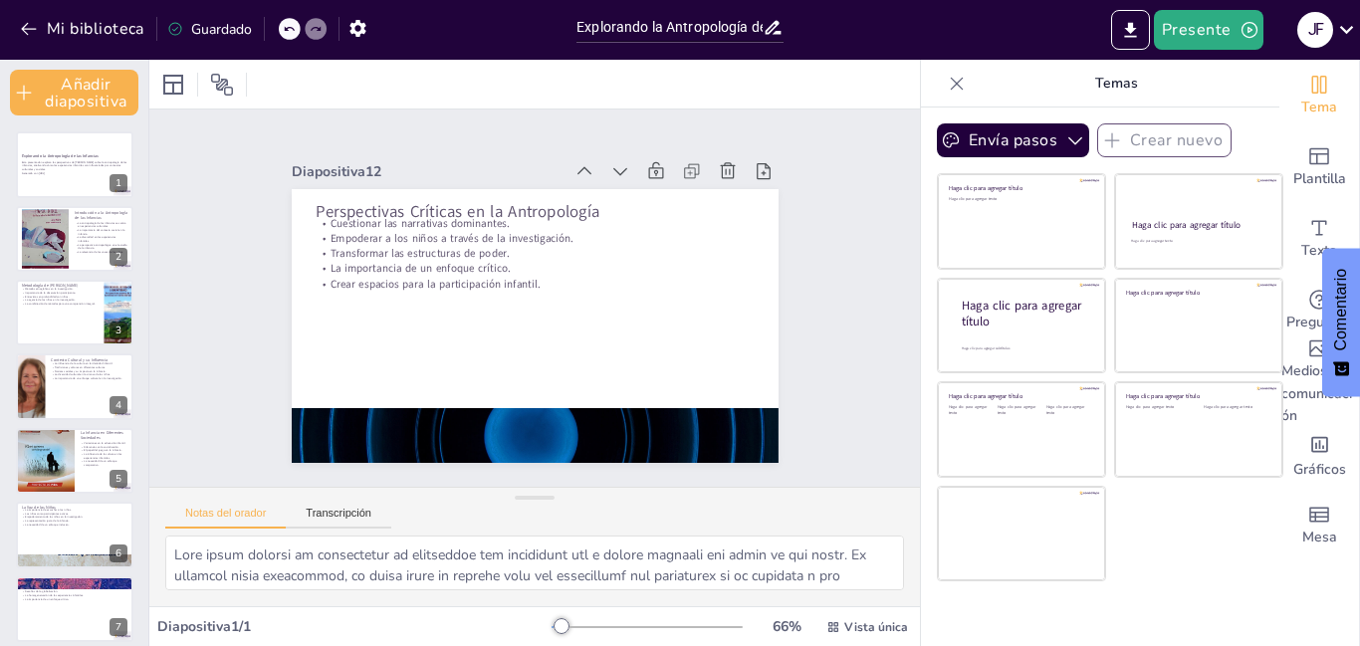
scroll to position [61, 0]
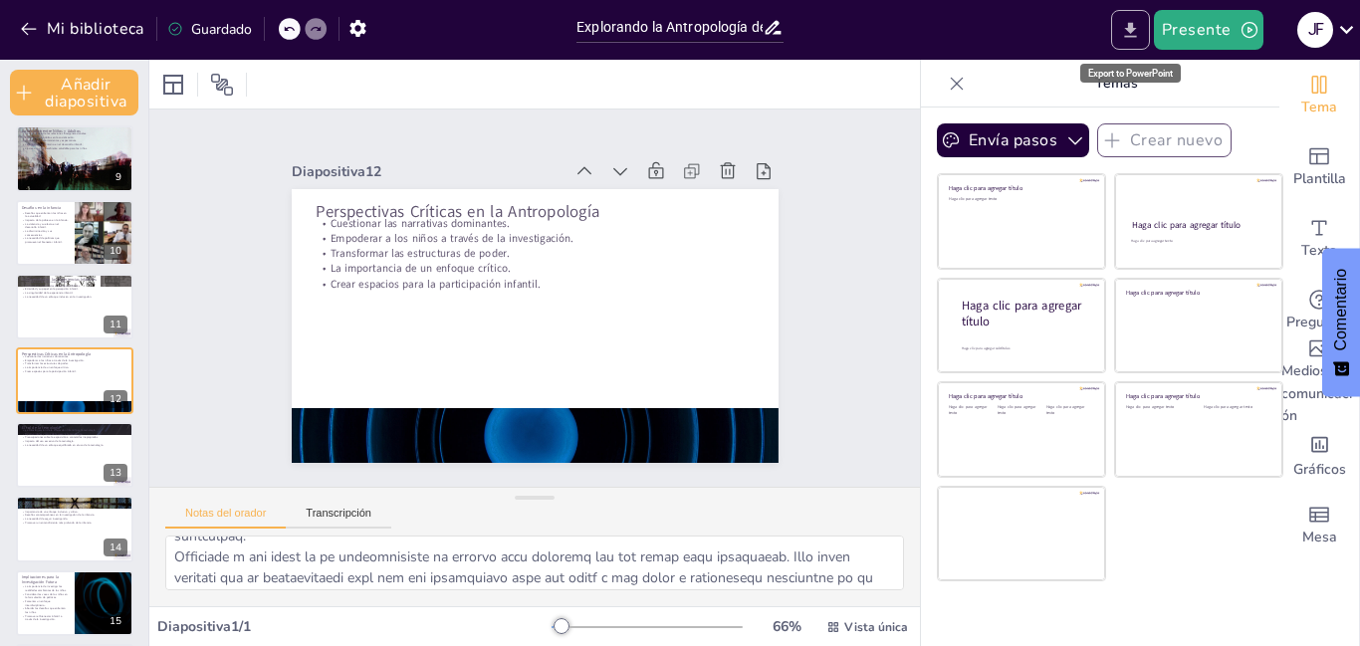
click at [1141, 35] on icon "Exportar a PowerPoint" at bounding box center [1130, 30] width 21 height 21
click at [1229, 28] on font "Presente" at bounding box center [1196, 31] width 70 height 22
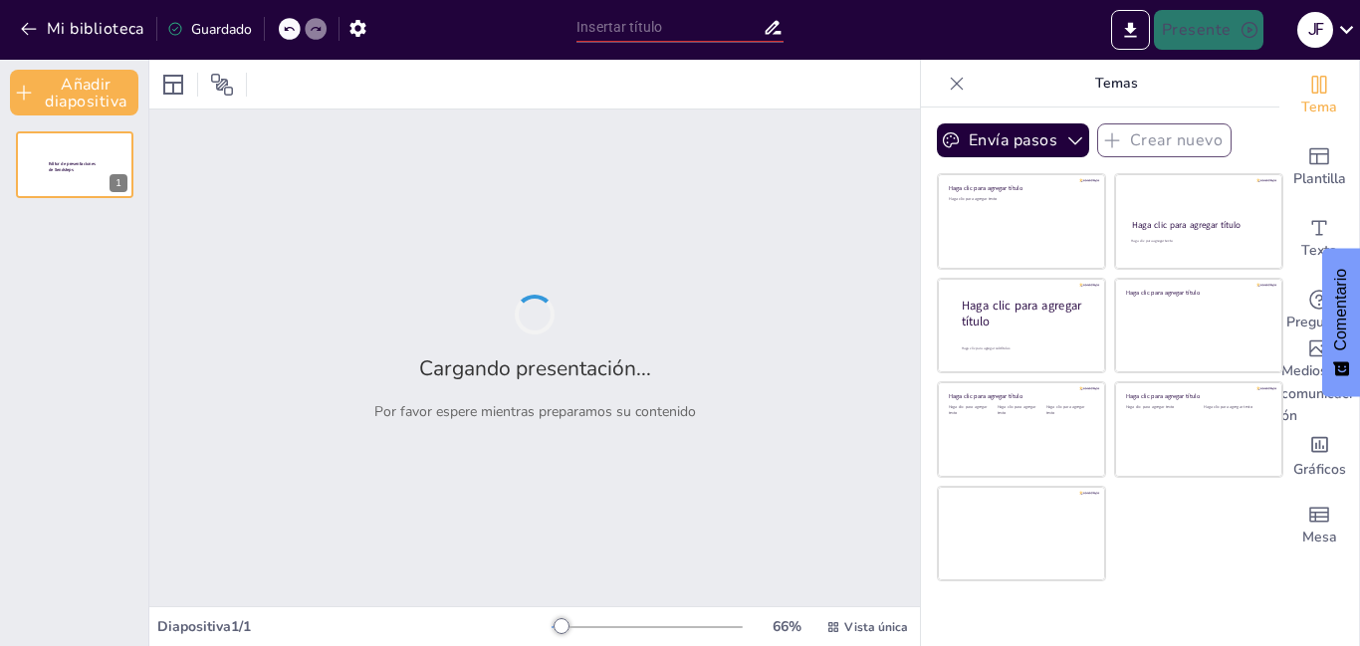
type input "Explorando la Antropología de las Infancias: Perspectivas desde [PERSON_NAME]"
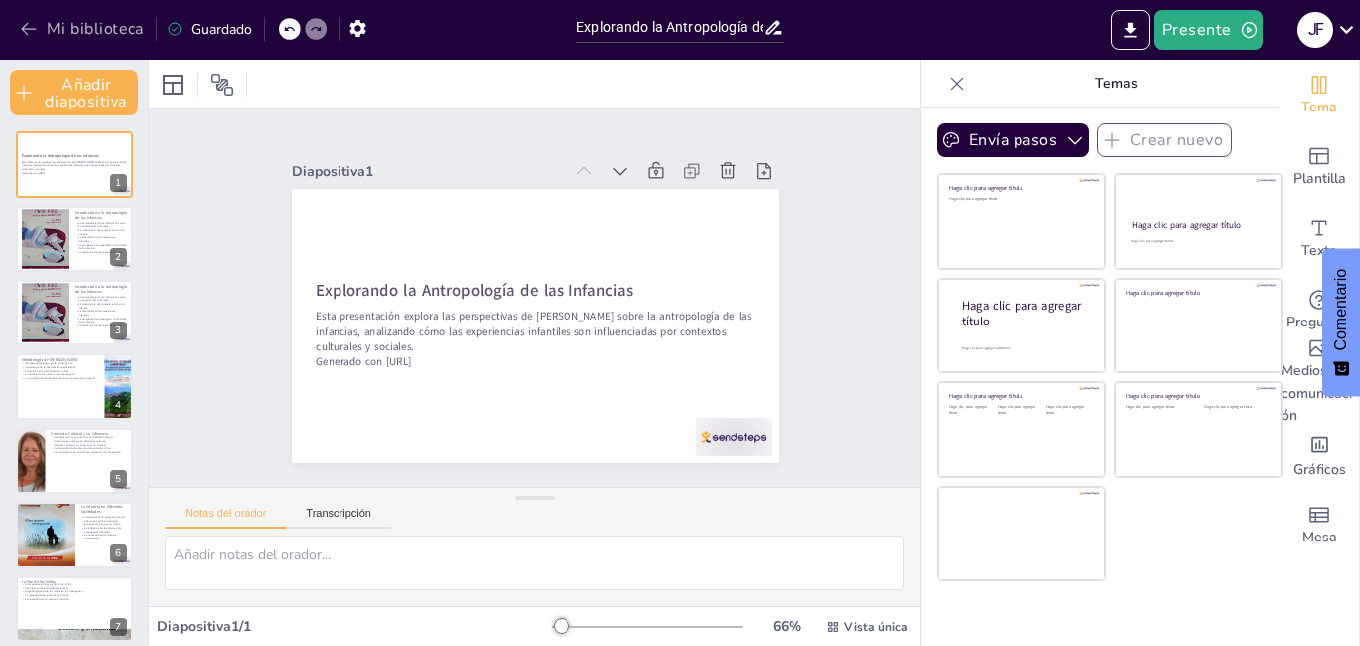
click at [44, 20] on button "Mi biblioteca" at bounding box center [83, 29] width 137 height 32
